Goal: Navigation & Orientation: Find specific page/section

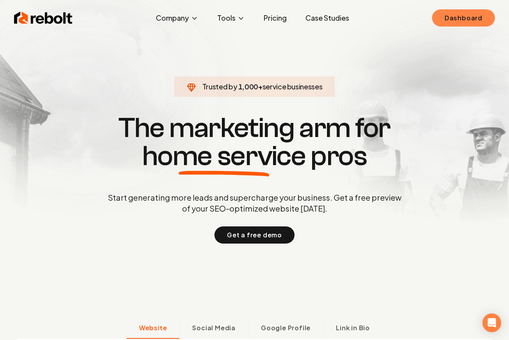
click at [449, 20] on link "Dashboard" at bounding box center [463, 17] width 63 height 17
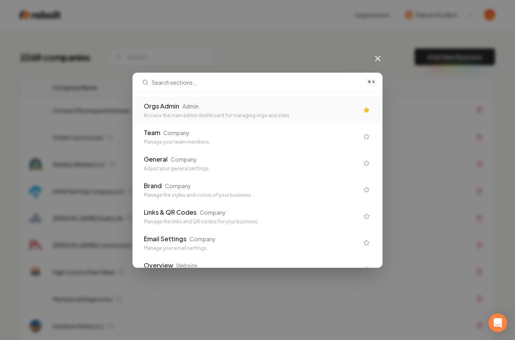
click at [298, 102] on div "Orgs Admin Admin" at bounding box center [251, 106] width 215 height 9
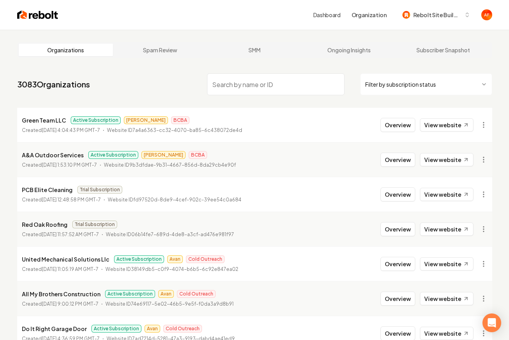
click at [40, 12] on img at bounding box center [37, 14] width 41 height 11
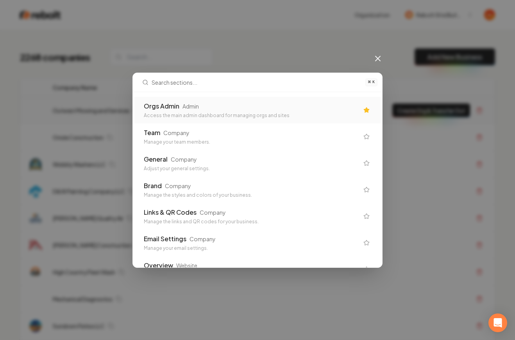
click at [230, 106] on div "Orgs Admin Admin" at bounding box center [251, 106] width 215 height 9
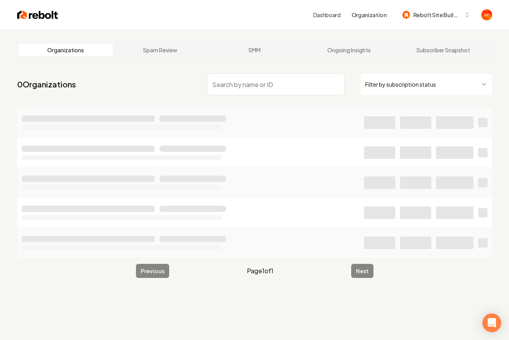
click at [424, 81] on html "Dashboard Organization Rebolt Site Builder Organizations Spam Review SMM Ongoin…" at bounding box center [254, 170] width 509 height 340
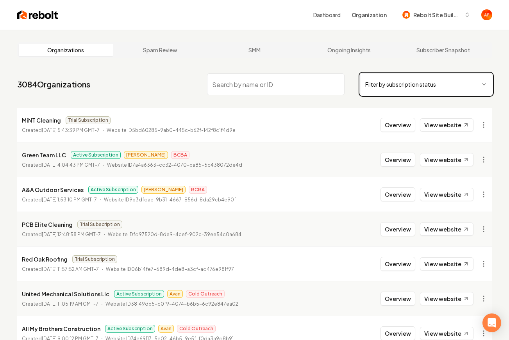
click at [378, 62] on html "Dashboard Organization Rebolt Site Builder Organizations Spam Review SMM Ongoin…" at bounding box center [254, 170] width 509 height 340
click at [387, 87] on html "Dashboard Organization Rebolt Site Builder Organizations Spam Review SMM Ongoin…" at bounding box center [254, 170] width 509 height 340
click at [400, 81] on html "Dashboard Organization Rebolt Site Builder Organizations Spam Review SMM Ongoin…" at bounding box center [254, 170] width 509 height 340
click at [384, 92] on html "Dashboard Organization Rebolt Site Builder Organizations Spam Review SMM Ongoin…" at bounding box center [254, 170] width 509 height 340
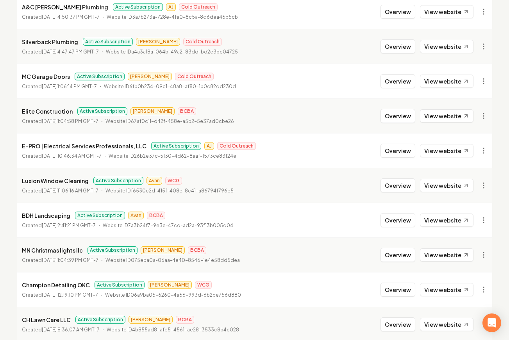
scroll to position [843, 0]
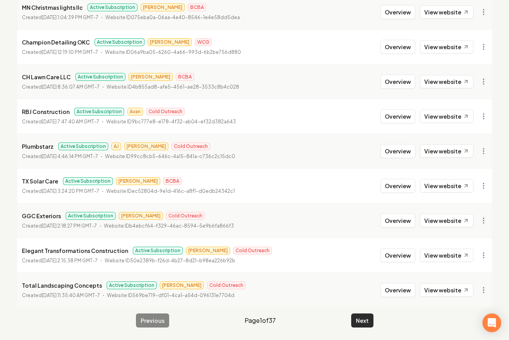
click at [356, 323] on button "Next" at bounding box center [362, 321] width 22 height 14
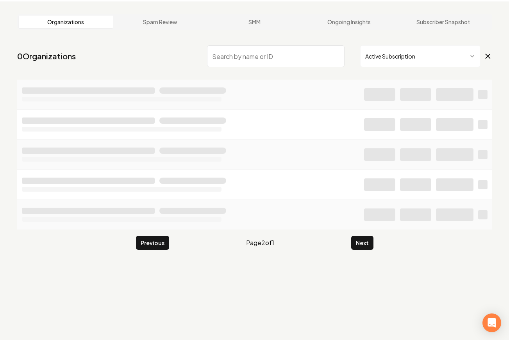
scroll to position [30, 0]
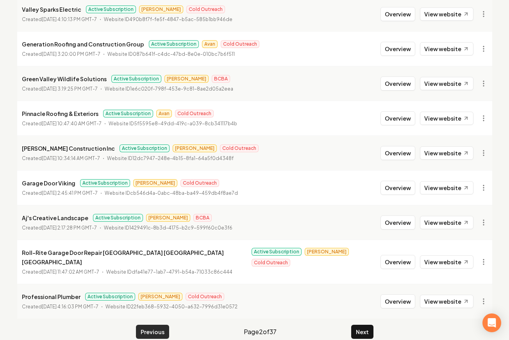
click at [154, 325] on button "Previous" at bounding box center [152, 332] width 33 height 14
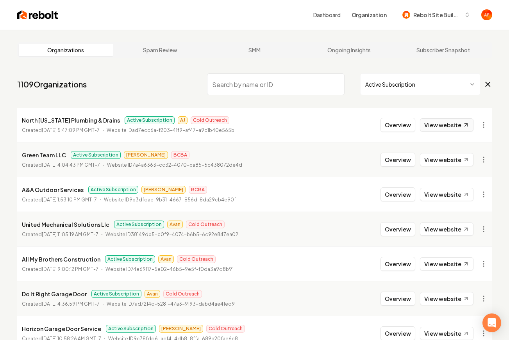
click at [454, 123] on link "View website" at bounding box center [447, 124] width 54 height 13
click at [228, 80] on input "search" at bounding box center [276, 84] width 138 height 22
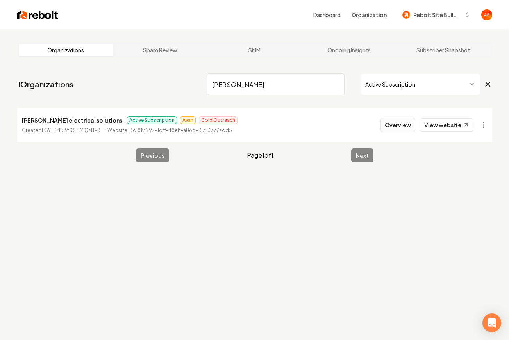
type input "lovell"
click at [393, 123] on button "Overview" at bounding box center [398, 125] width 35 height 14
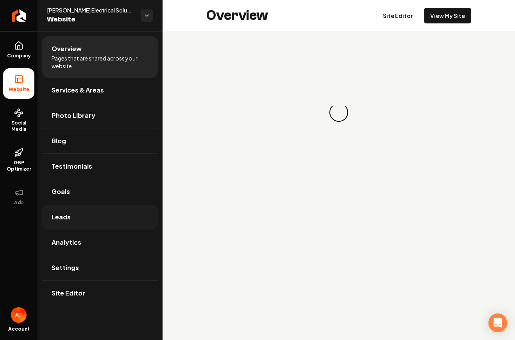
click at [84, 214] on link "Leads" at bounding box center [100, 217] width 116 height 25
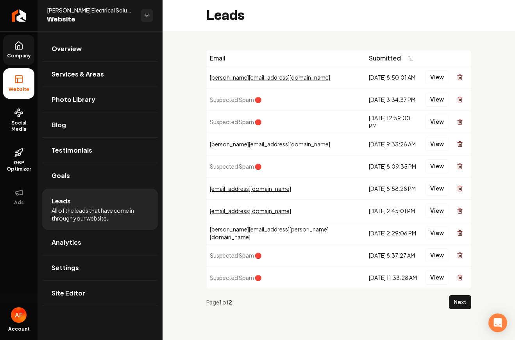
click at [18, 41] on icon at bounding box center [18, 45] width 9 height 9
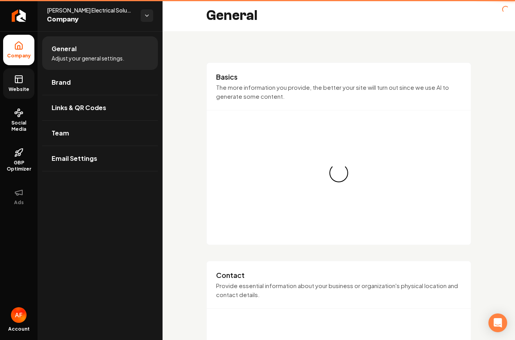
click at [19, 76] on rect at bounding box center [18, 79] width 7 height 7
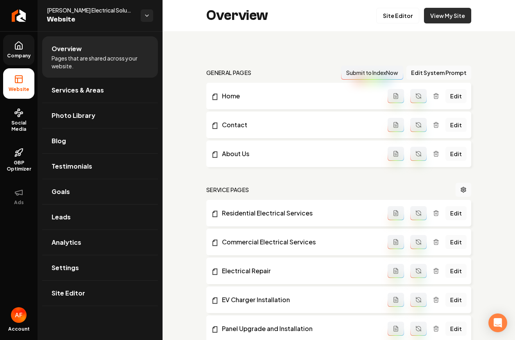
click at [430, 20] on link "View My Site" at bounding box center [447, 16] width 47 height 16
